Goal: Task Accomplishment & Management: Use online tool/utility

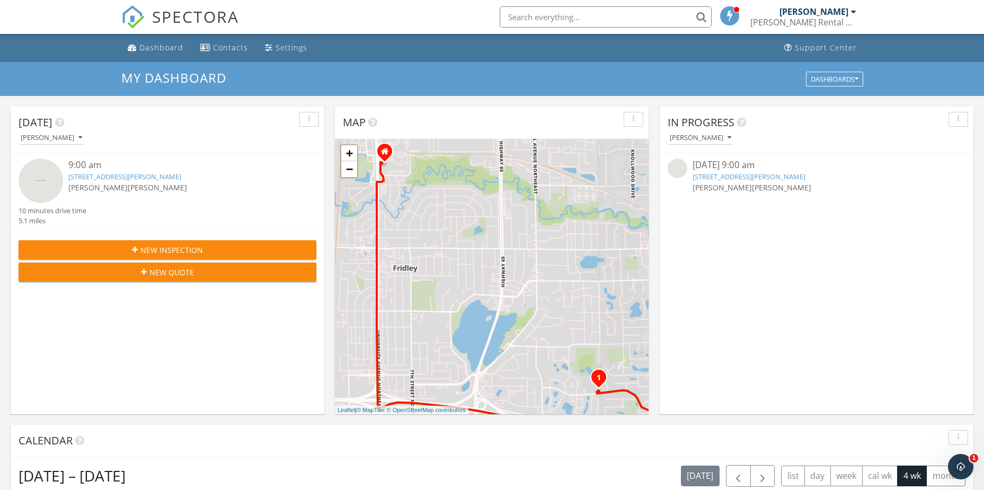
scroll to position [159, 0]
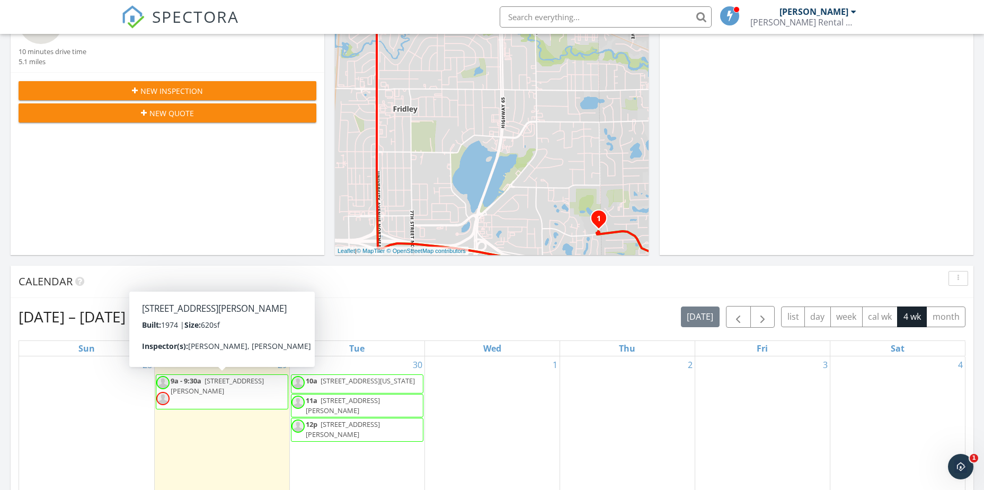
click at [238, 391] on span "9a - 9:30a 1601 N Innsbruck Dr 190, Fridley 55432" at bounding box center [221, 392] width 131 height 32
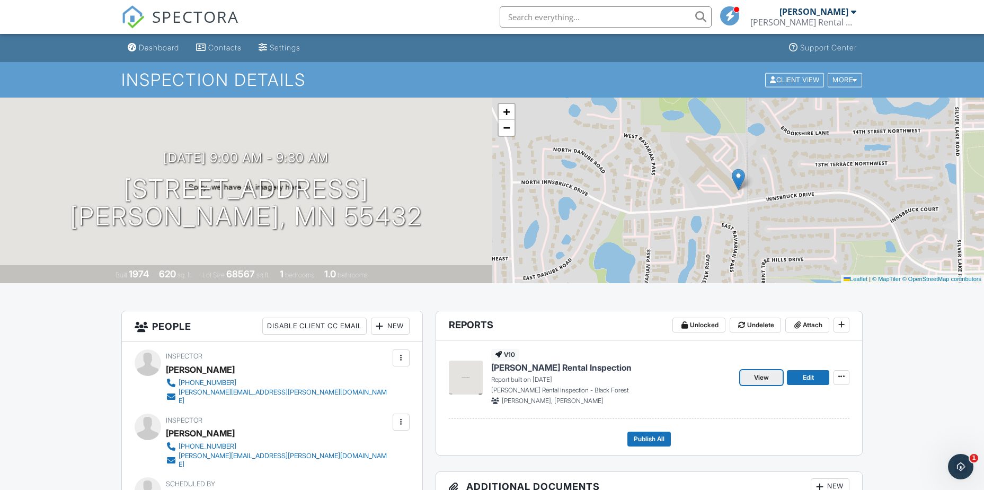
click at [756, 378] on span "View" at bounding box center [761, 377] width 15 height 11
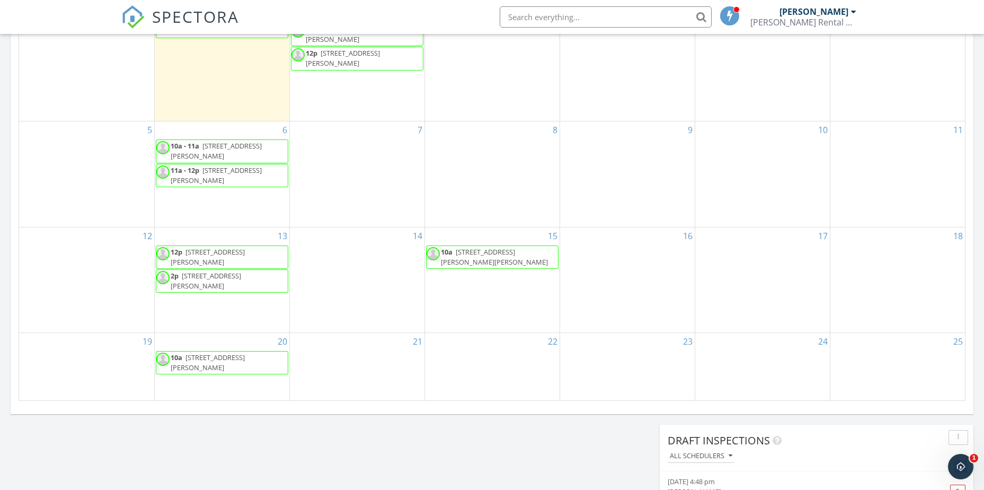
scroll to position [318, 0]
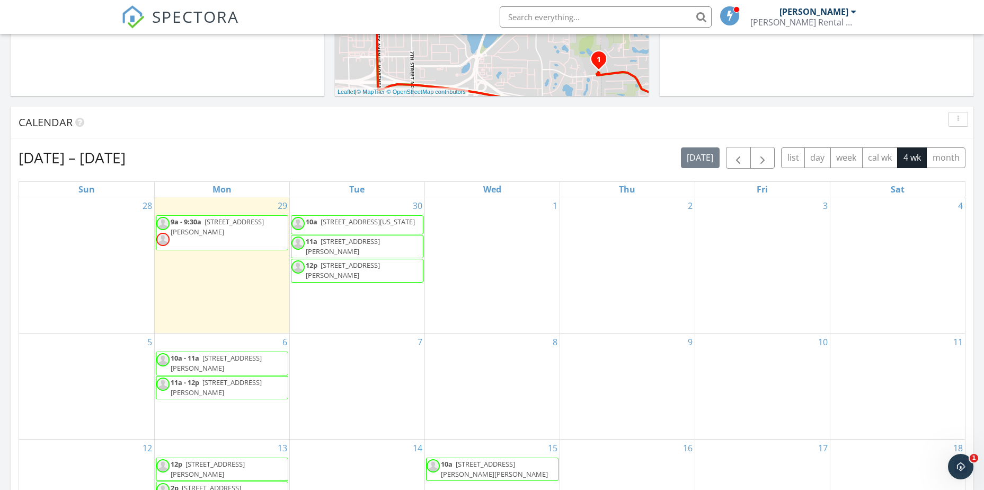
click at [223, 228] on span "9a - 9:30a 1601 N Innsbruck Dr 190, Fridley 55432" at bounding box center [221, 233] width 131 height 32
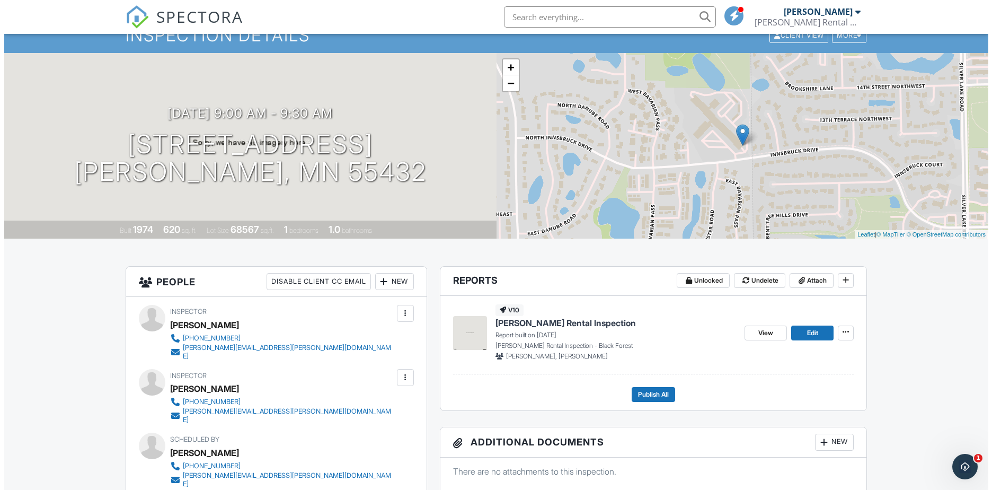
scroll to position [106, 0]
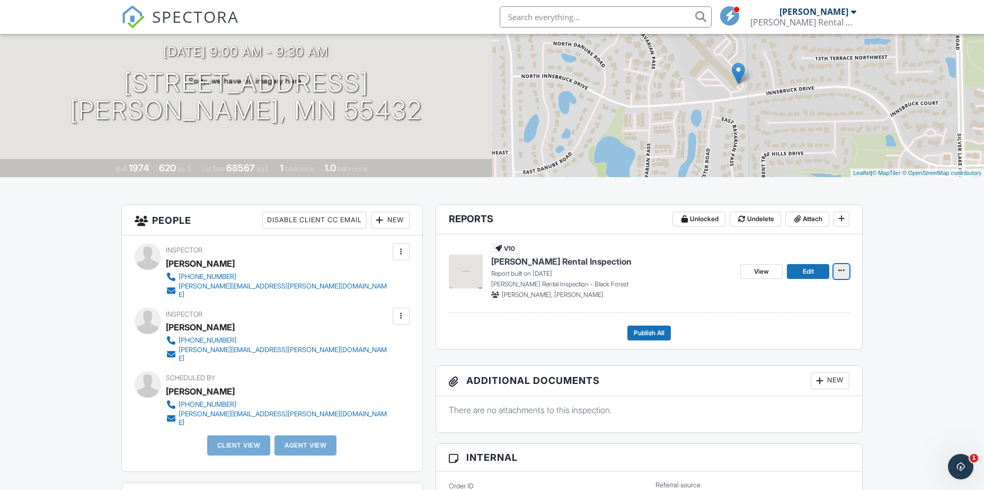
click at [842, 269] on icon at bounding box center [842, 270] width 6 height 7
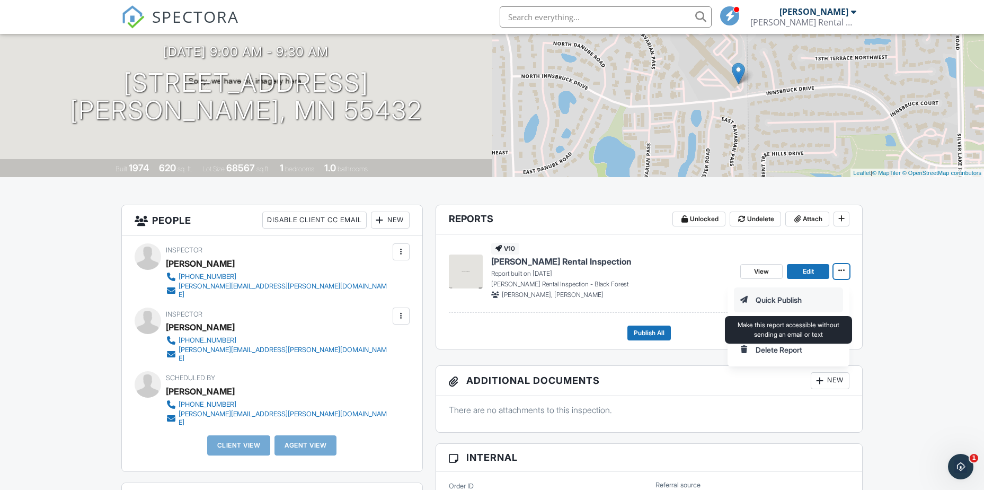
click at [783, 302] on input "Quick Publish" at bounding box center [789, 300] width 108 height 24
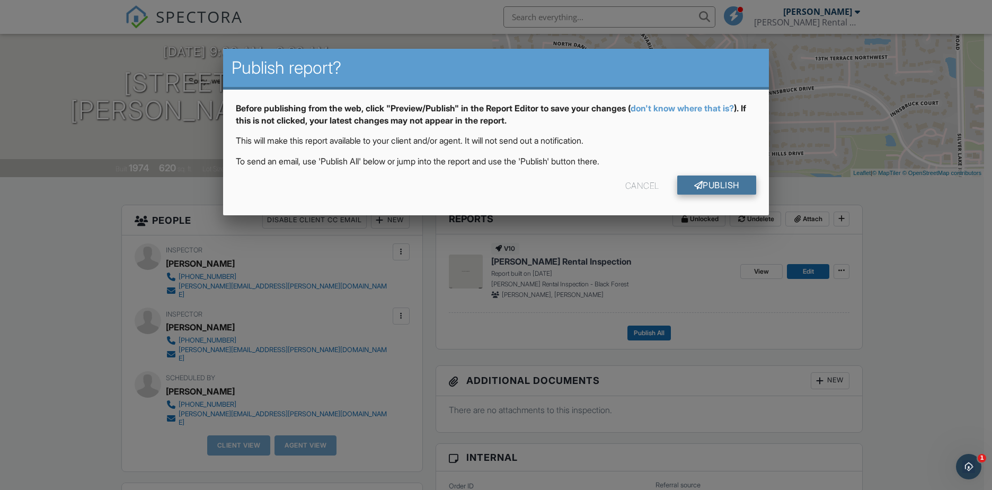
click at [708, 177] on link "Publish" at bounding box center [716, 184] width 79 height 19
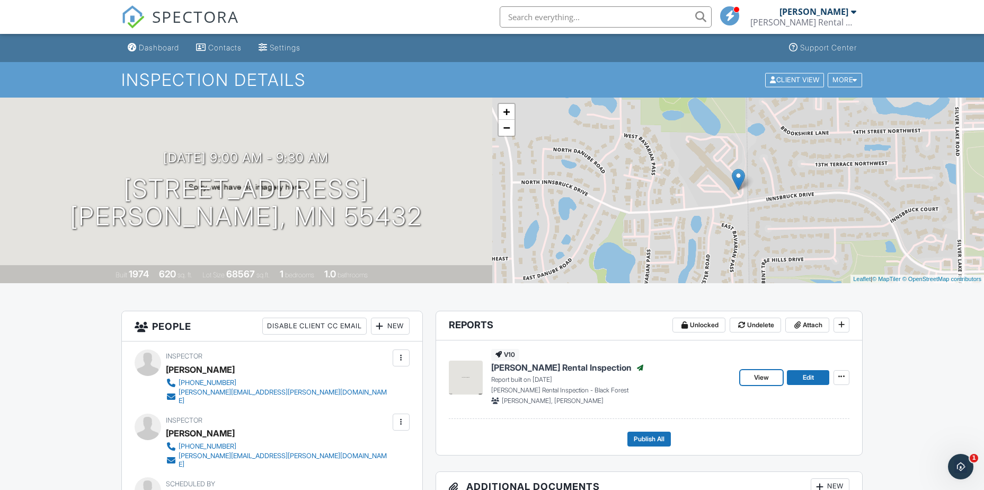
drag, startPoint x: 763, startPoint y: 376, endPoint x: 405, endPoint y: 322, distance: 362.4
click at [763, 376] on span "View" at bounding box center [761, 377] width 15 height 11
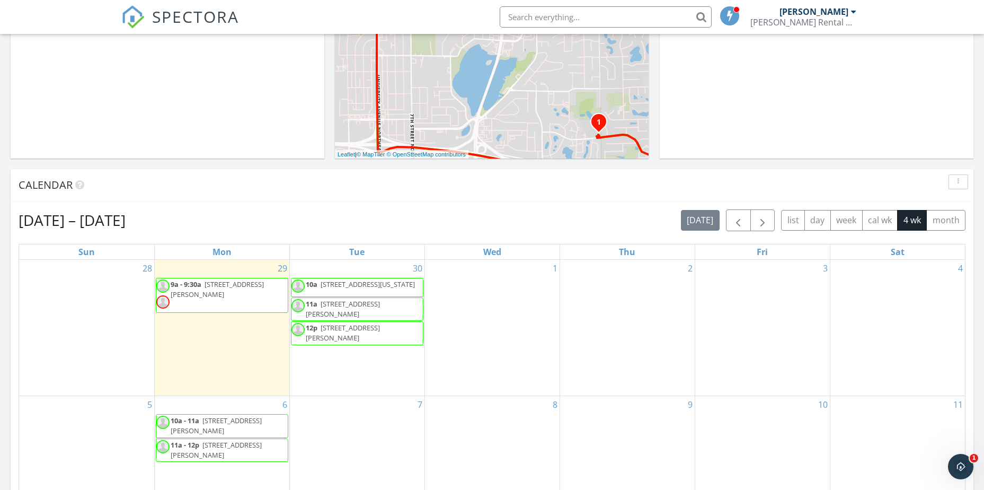
scroll to position [265, 0]
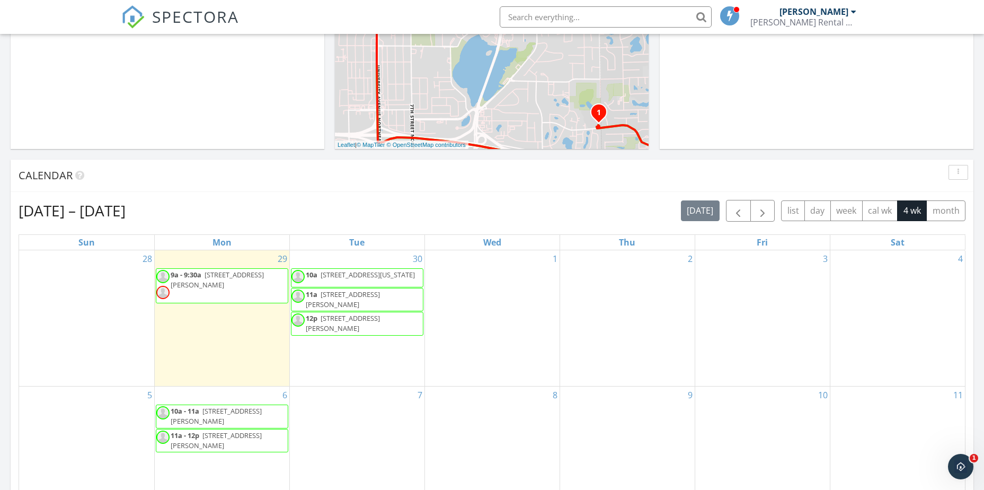
click at [235, 277] on span "1601 N Innsbruck Dr 190, Fridley 55432" at bounding box center [217, 280] width 93 height 20
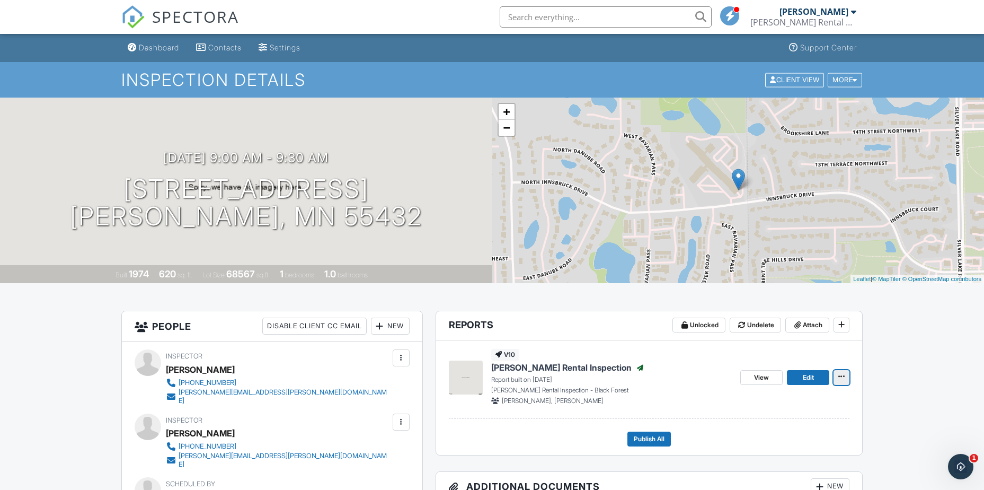
click at [840, 380] on icon at bounding box center [842, 376] width 6 height 7
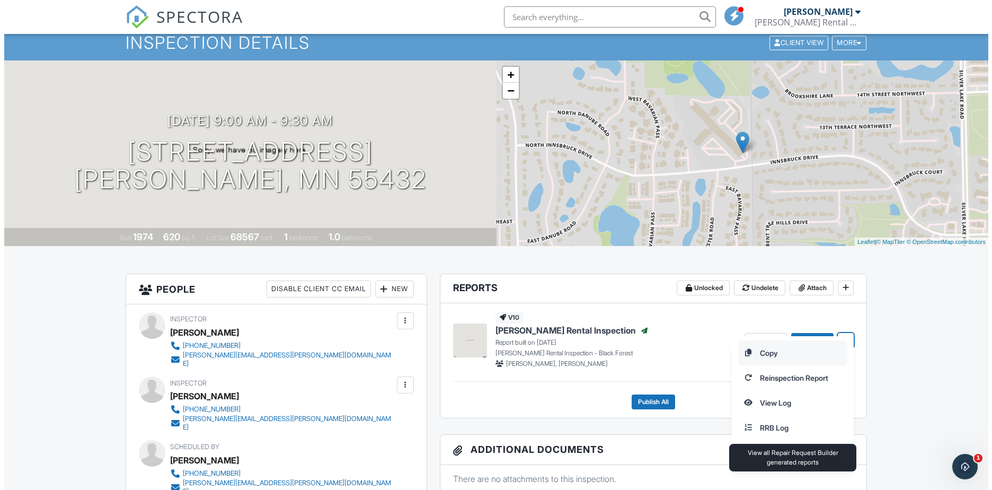
scroll to position [53, 0]
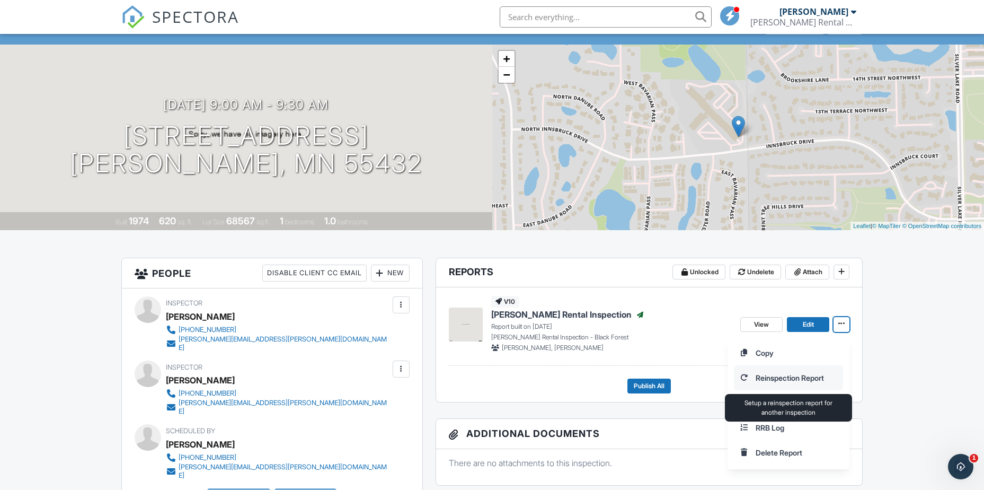
click at [790, 376] on input "Reinspection Report" at bounding box center [789, 378] width 108 height 24
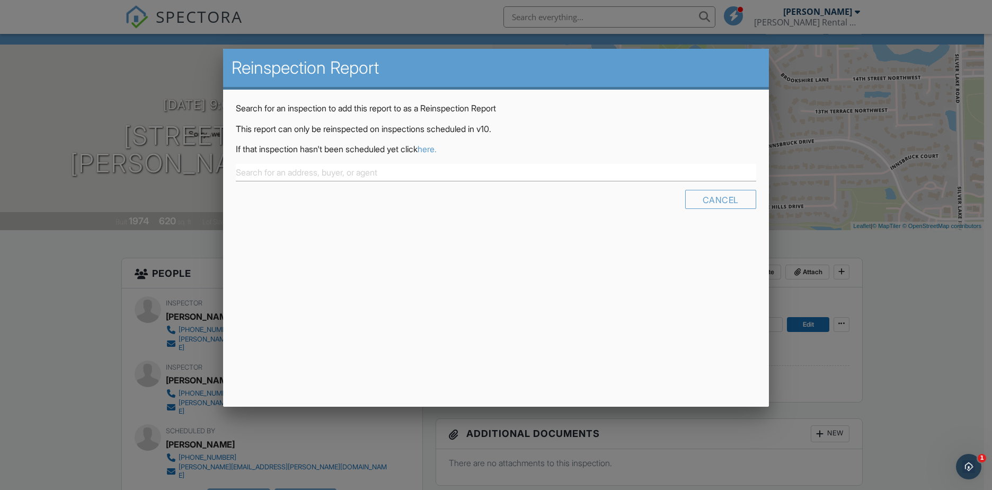
click at [437, 150] on link "here." at bounding box center [427, 149] width 19 height 11
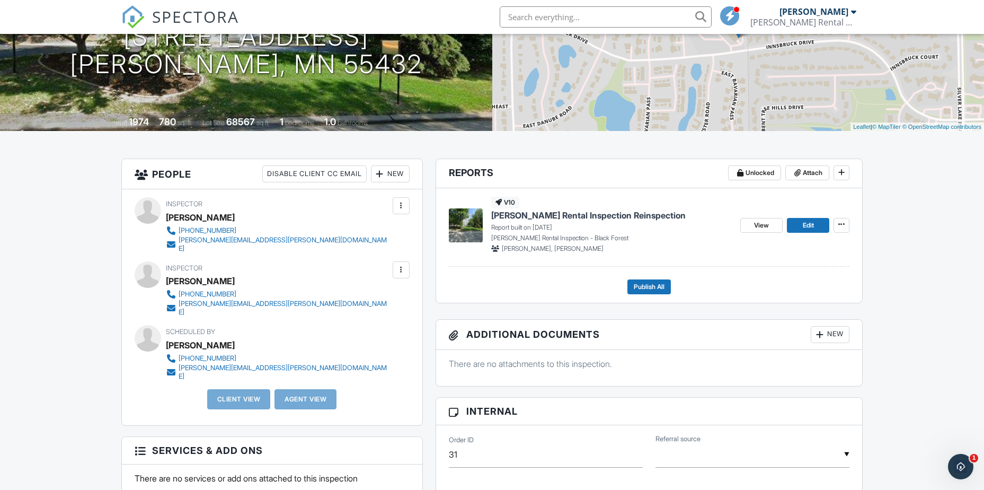
scroll to position [159, 0]
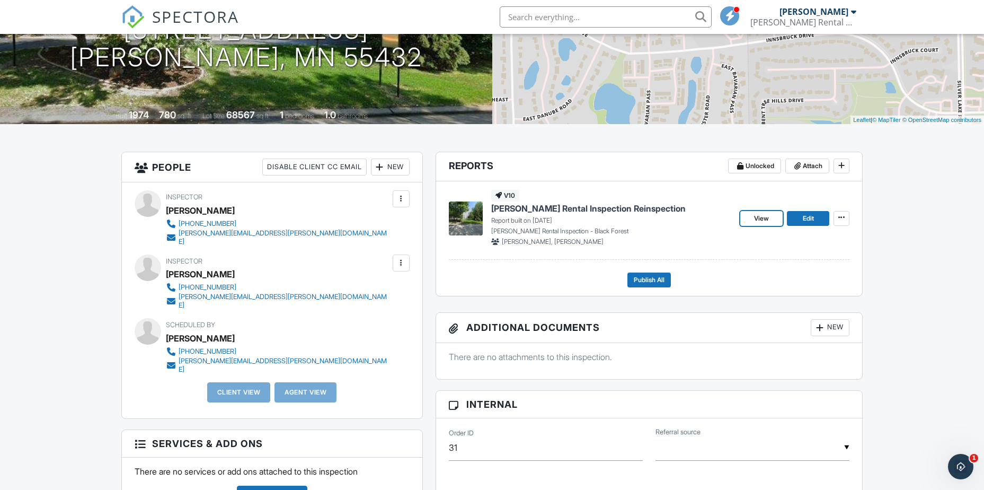
drag, startPoint x: 757, startPoint y: 218, endPoint x: 704, endPoint y: 217, distance: 53.0
click at [757, 218] on span "View" at bounding box center [761, 218] width 15 height 11
